Goal: Information Seeking & Learning: Learn about a topic

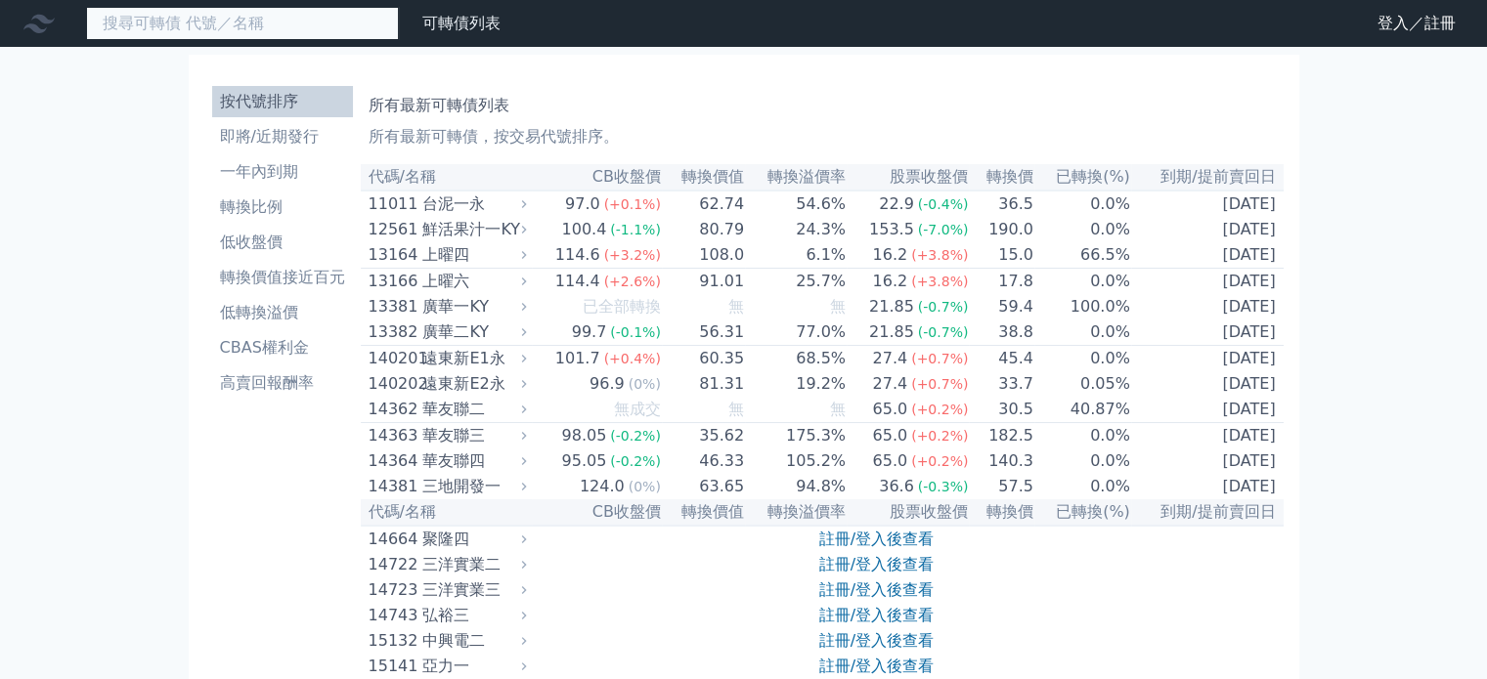
click at [191, 26] on input at bounding box center [242, 23] width 313 height 33
paste input "[PERSON_NAME]"
click at [117, 22] on input "[PERSON_NAME]" at bounding box center [242, 23] width 313 height 33
click at [157, 19] on input "[PERSON_NAME]" at bounding box center [242, 23] width 313 height 33
type input "[PERSON_NAME]"
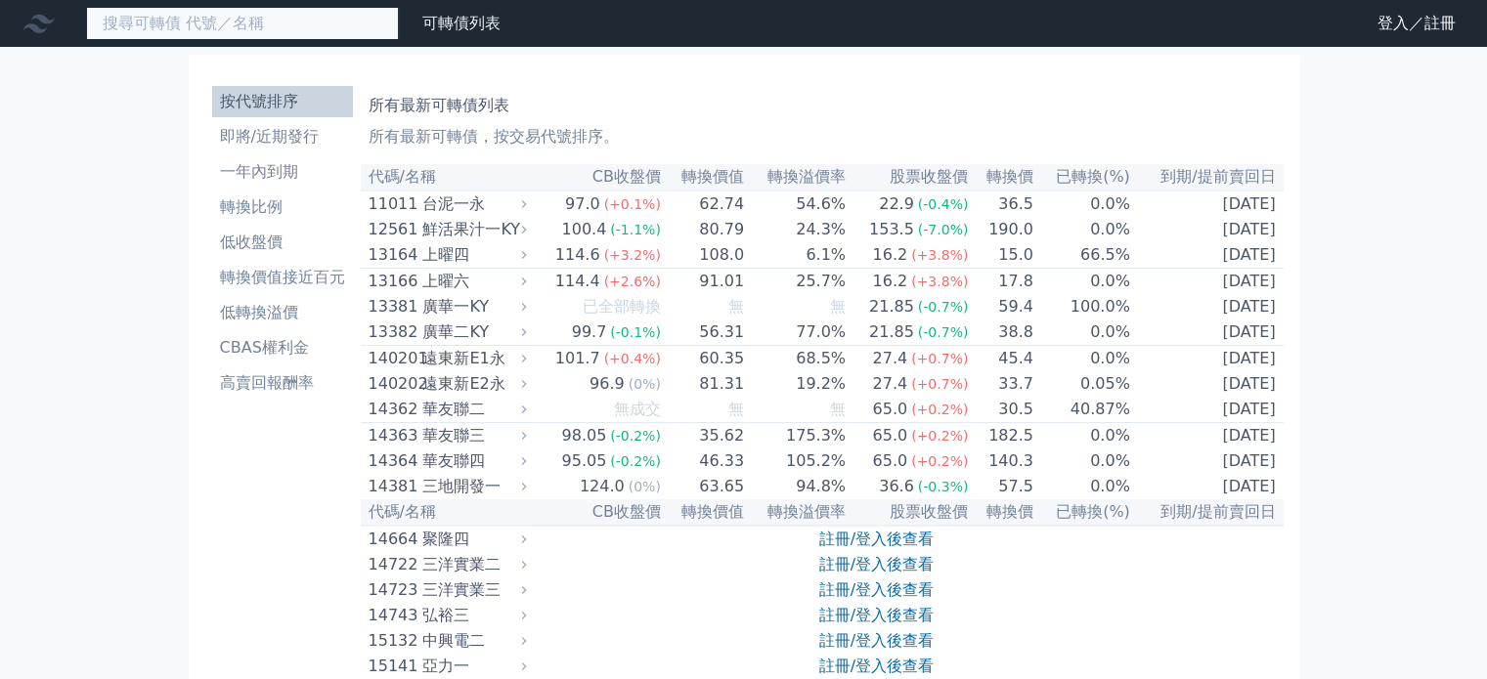
paste input "[PERSON_NAME]"
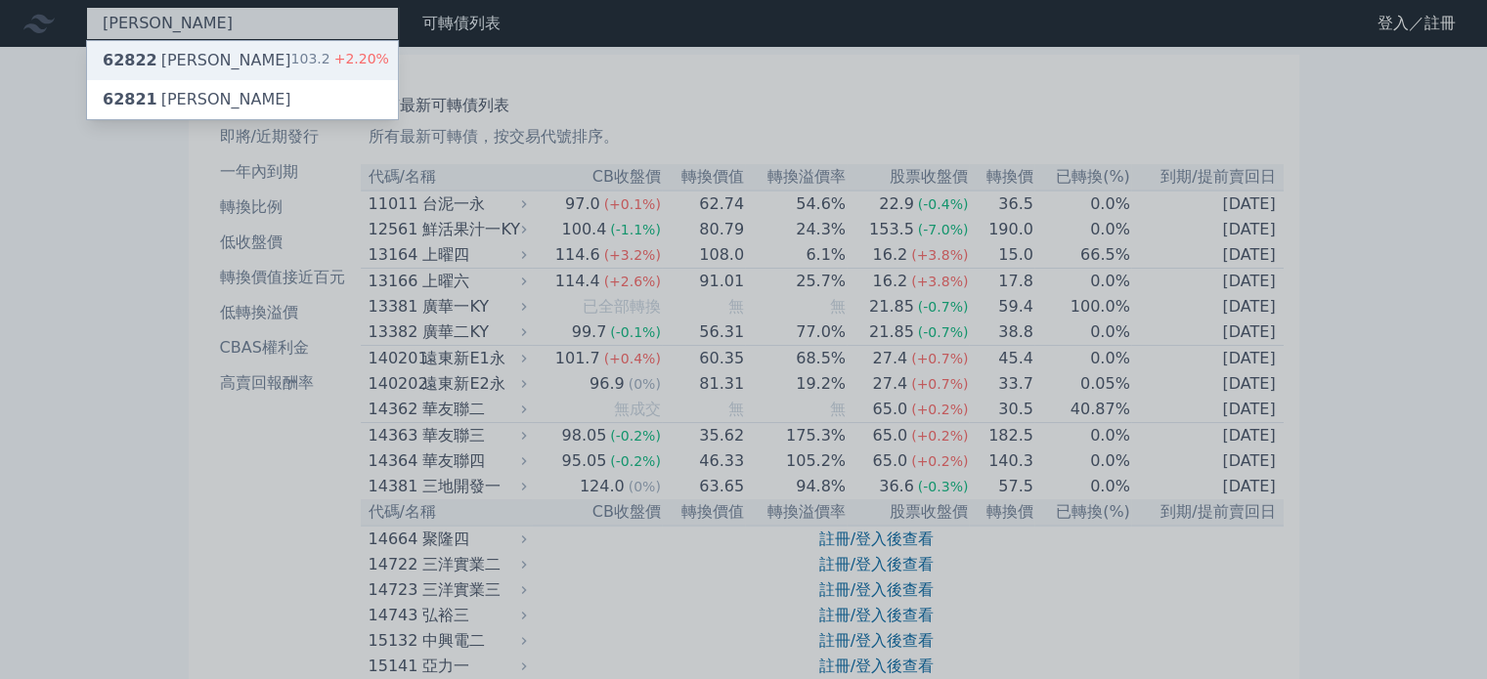
type input "[PERSON_NAME]"
click at [154, 63] on div "62822 [PERSON_NAME]" at bounding box center [197, 60] width 189 height 23
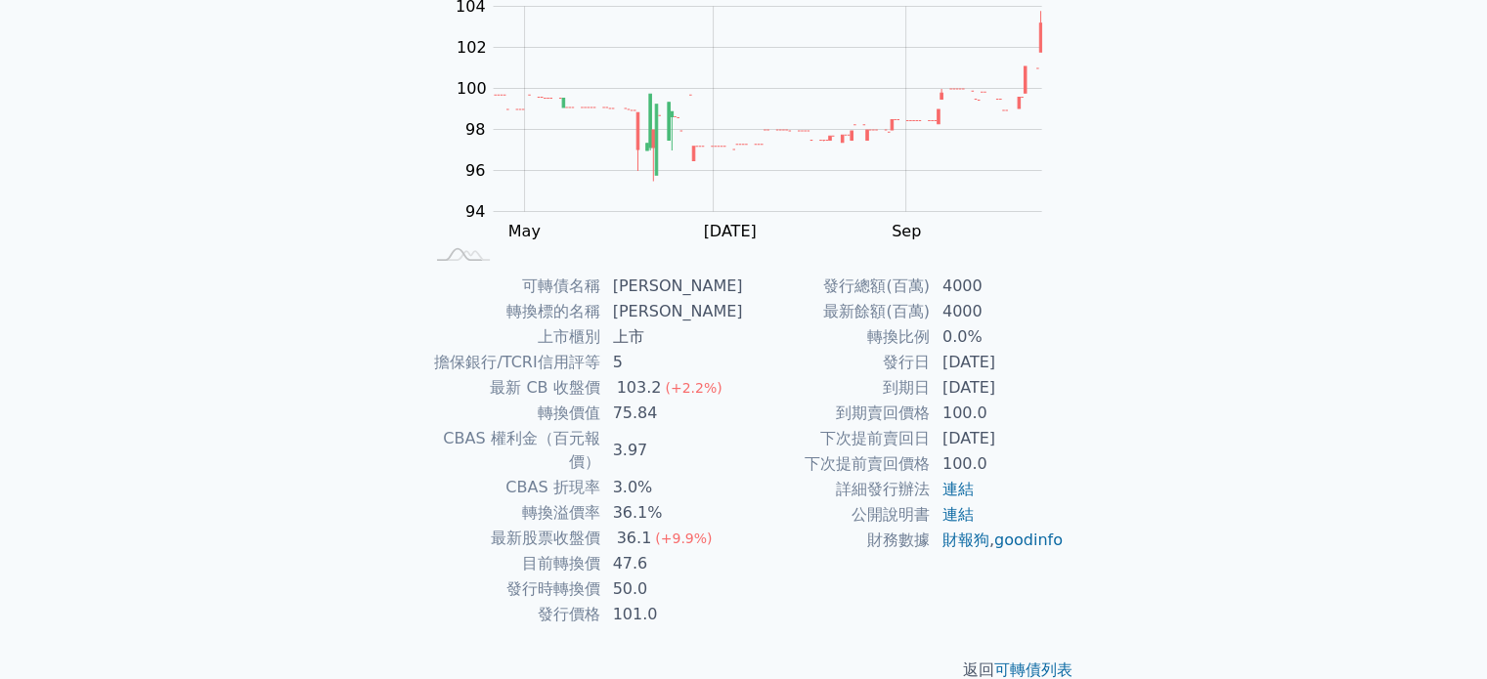
scroll to position [226, 0]
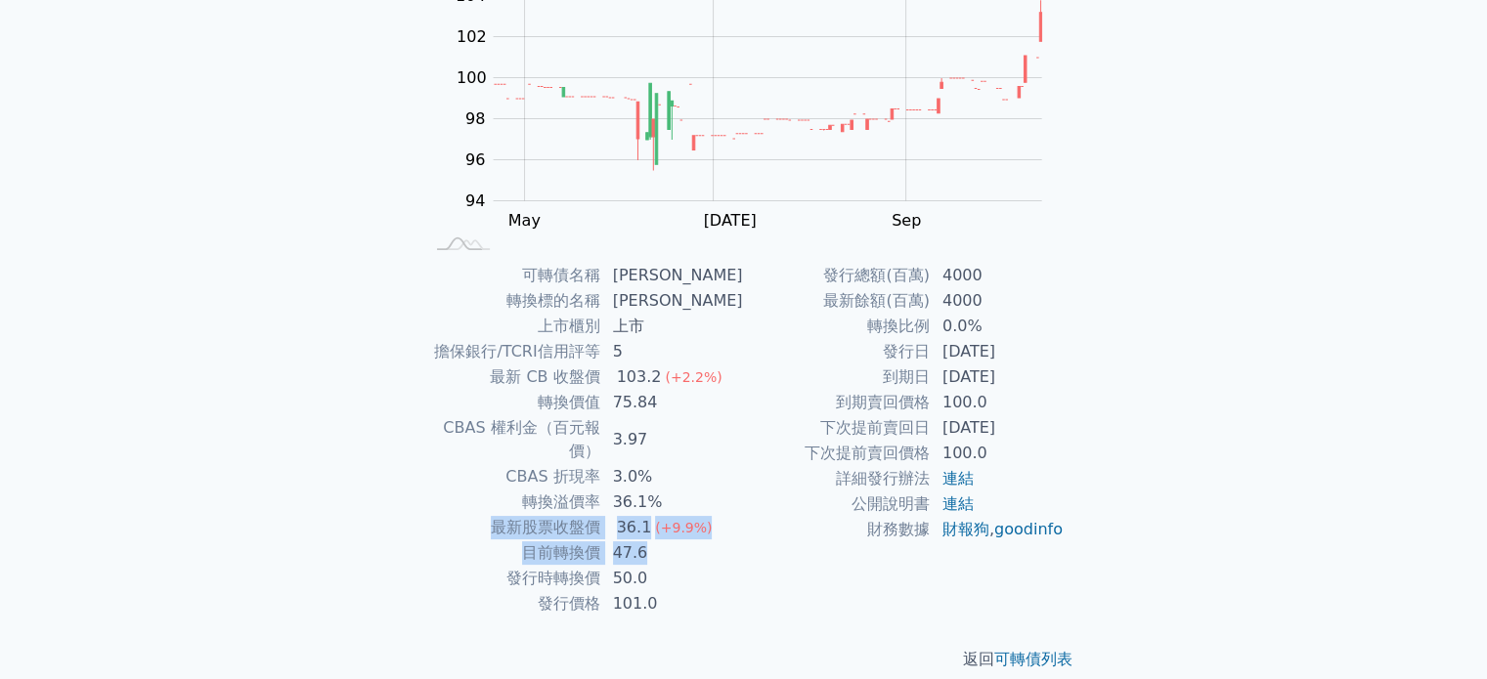
drag, startPoint x: 662, startPoint y: 526, endPoint x: 465, endPoint y: 502, distance: 197.9
click at [465, 502] on tbody "可轉債名稱 [PERSON_NAME] 轉換標的名稱 康舒 上市櫃別 上市 擔保銀行/TCRI信用評等 5 最新 CB 收盤價 103.2 (+2.2%) 轉…" at bounding box center [583, 440] width 321 height 354
click at [462, 515] on td "最新股票收盤價" at bounding box center [512, 527] width 178 height 25
drag, startPoint x: 692, startPoint y: 535, endPoint x: 441, endPoint y: 457, distance: 263.1
click at [441, 498] on tbody "可轉債名稱 [PERSON_NAME] 轉換標的名稱 康舒 上市櫃別 上市 擔保銀行/TCRI信用評等 5 最新 CB 收盤價 103.2 (+2.2%) 轉…" at bounding box center [583, 440] width 321 height 354
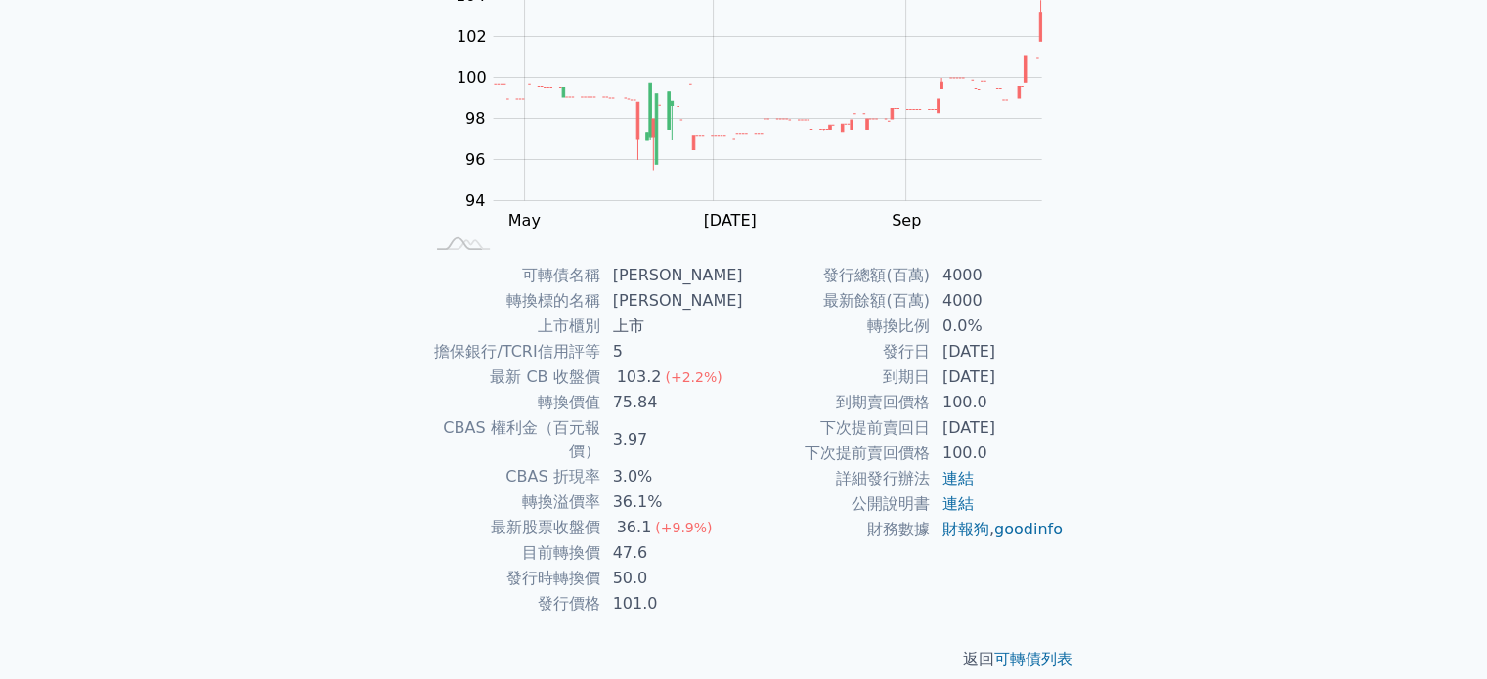
click at [439, 432] on td "CBAS 權利金（百元報價）" at bounding box center [512, 439] width 178 height 49
